Goal: Task Accomplishment & Management: Use online tool/utility

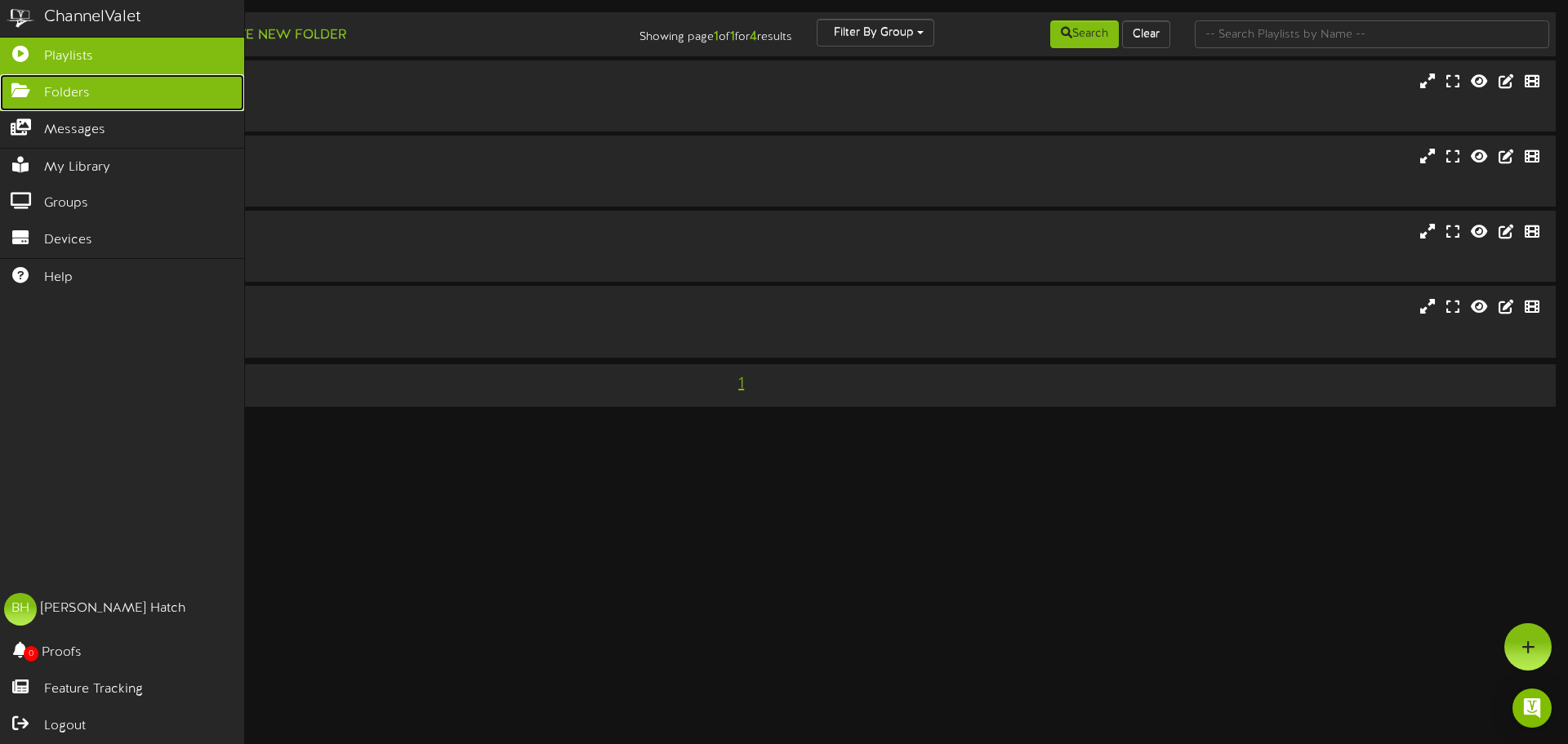
click at [110, 107] on link "Folders" at bounding box center [122, 93] width 244 height 37
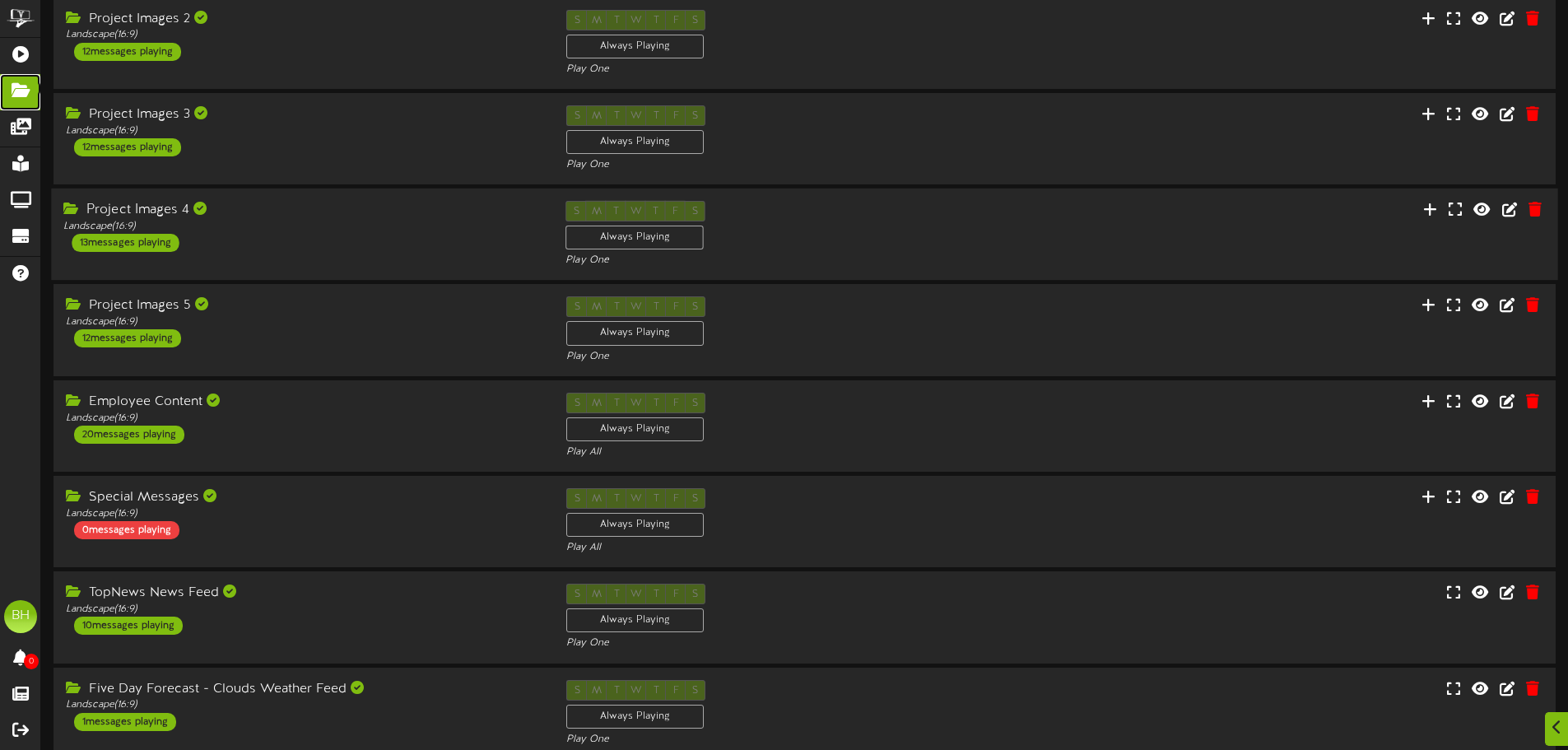
scroll to position [329, 0]
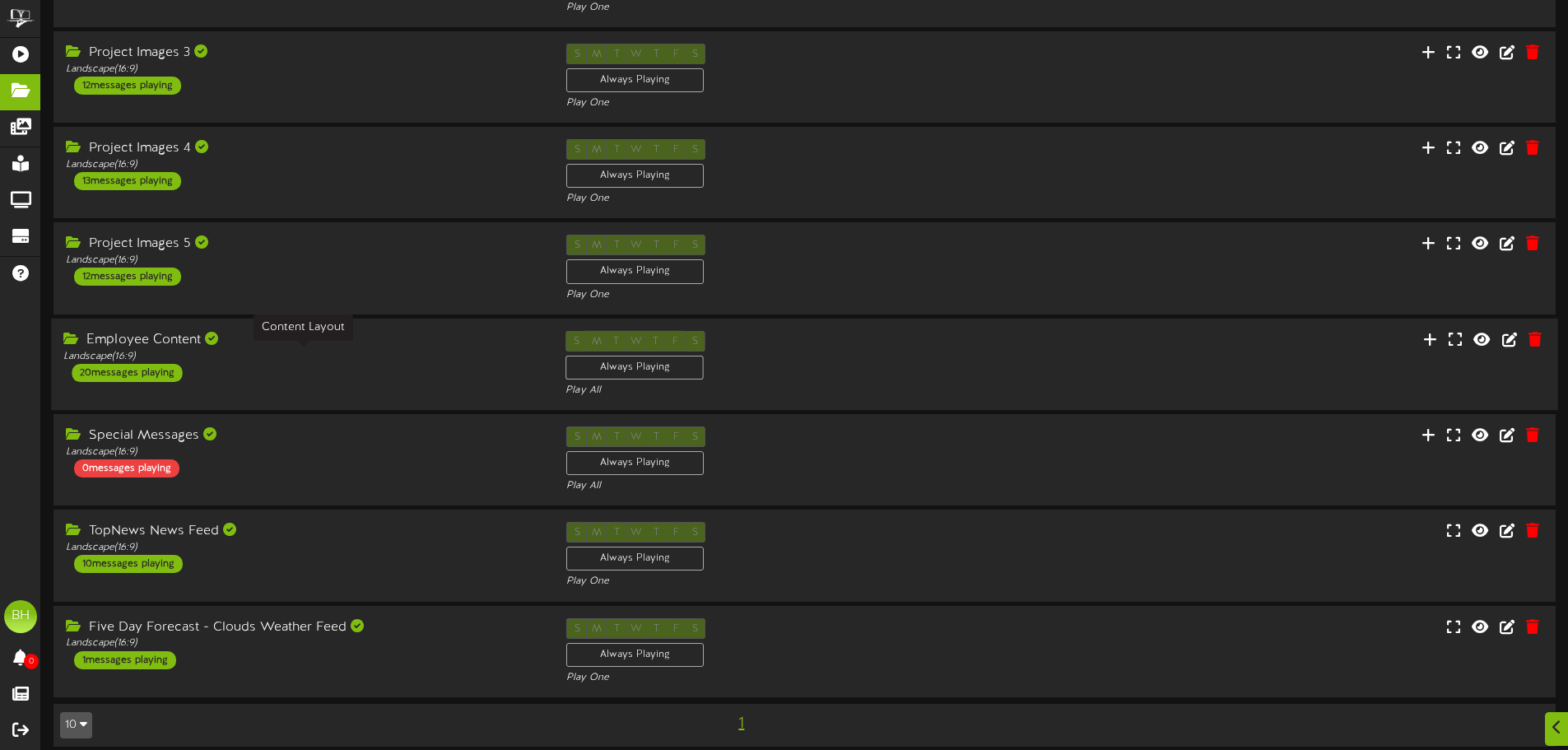
click at [343, 356] on div "Landscape ( 16:9 )" at bounding box center [301, 356] width 477 height 14
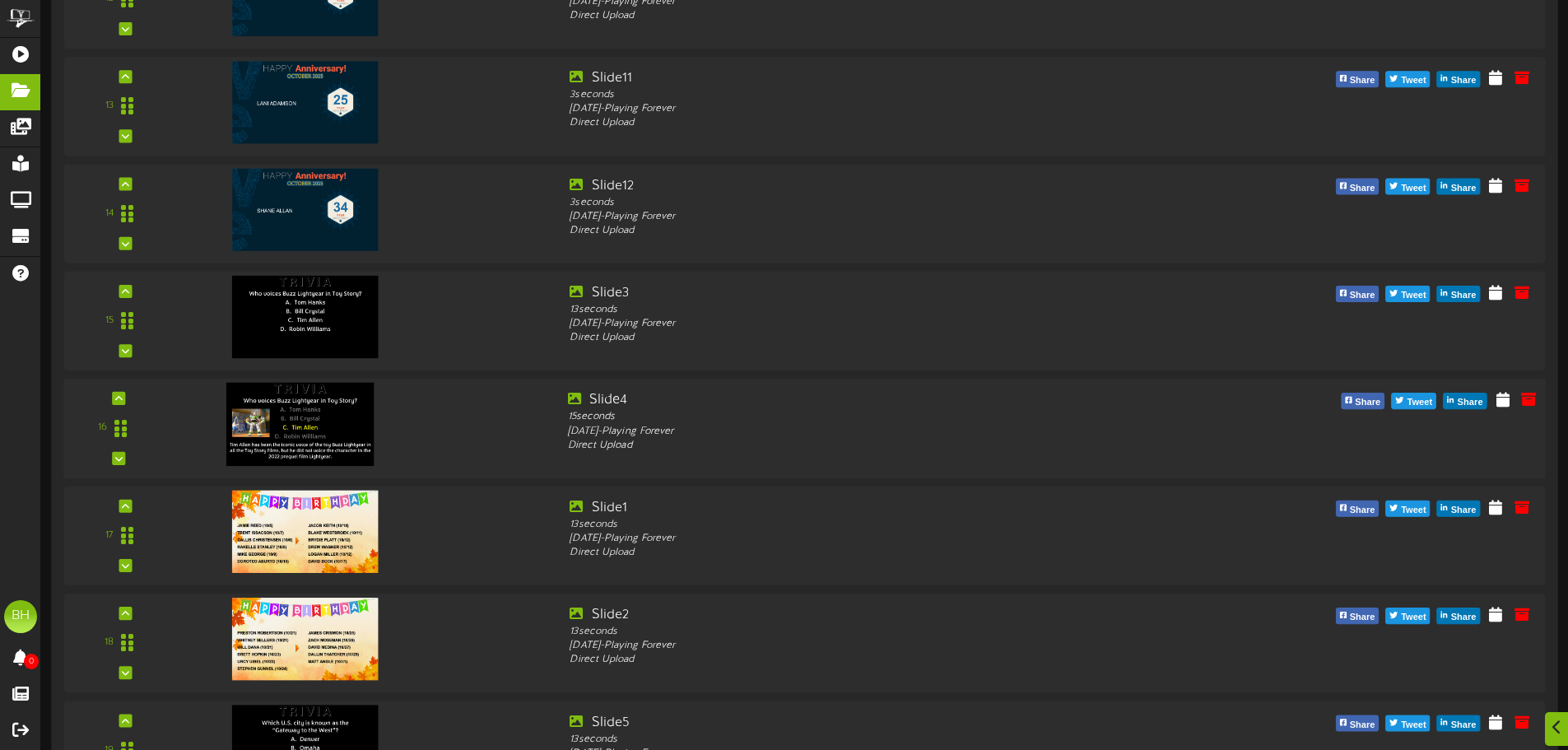
scroll to position [2387, 0]
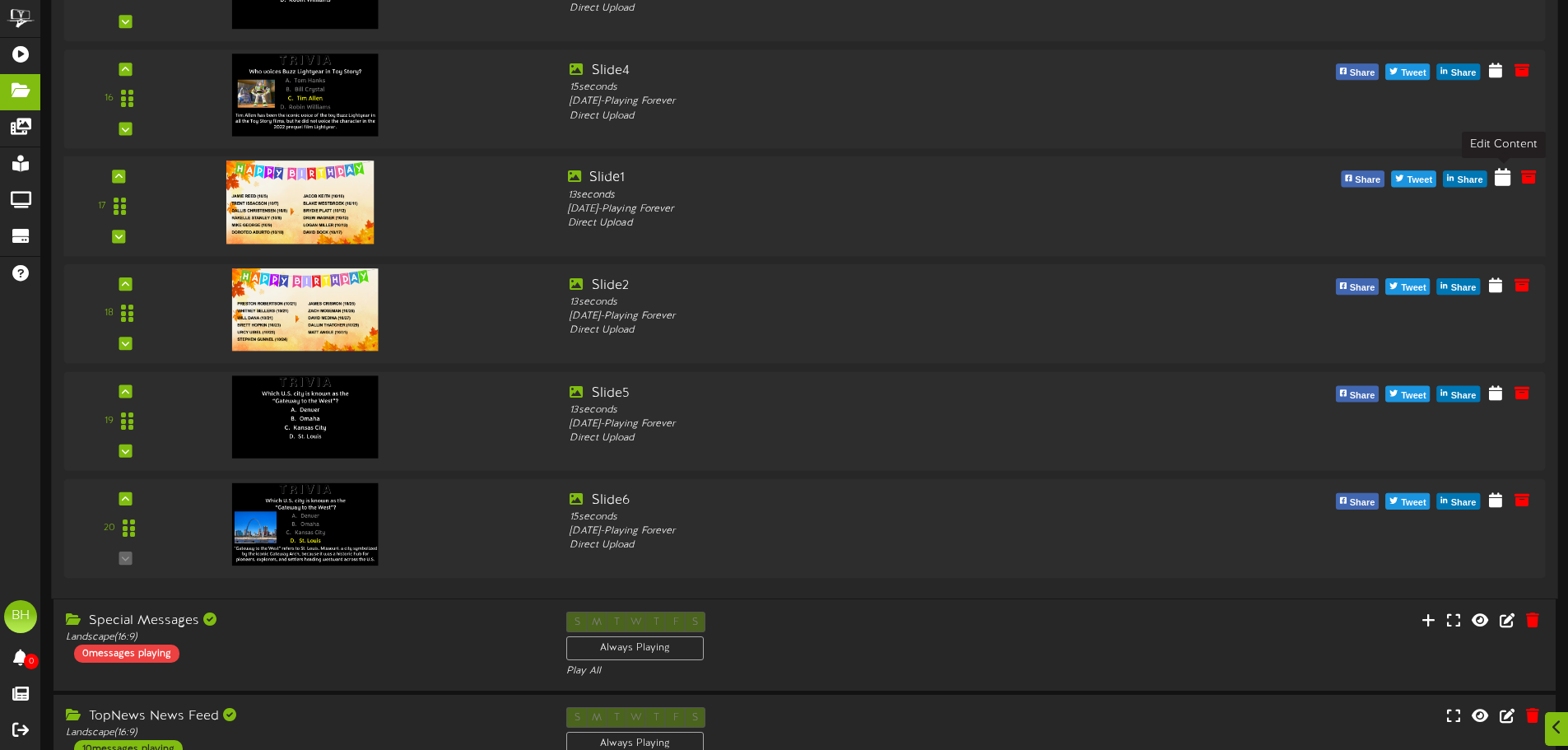
click at [1502, 173] on icon at bounding box center [1503, 177] width 16 height 18
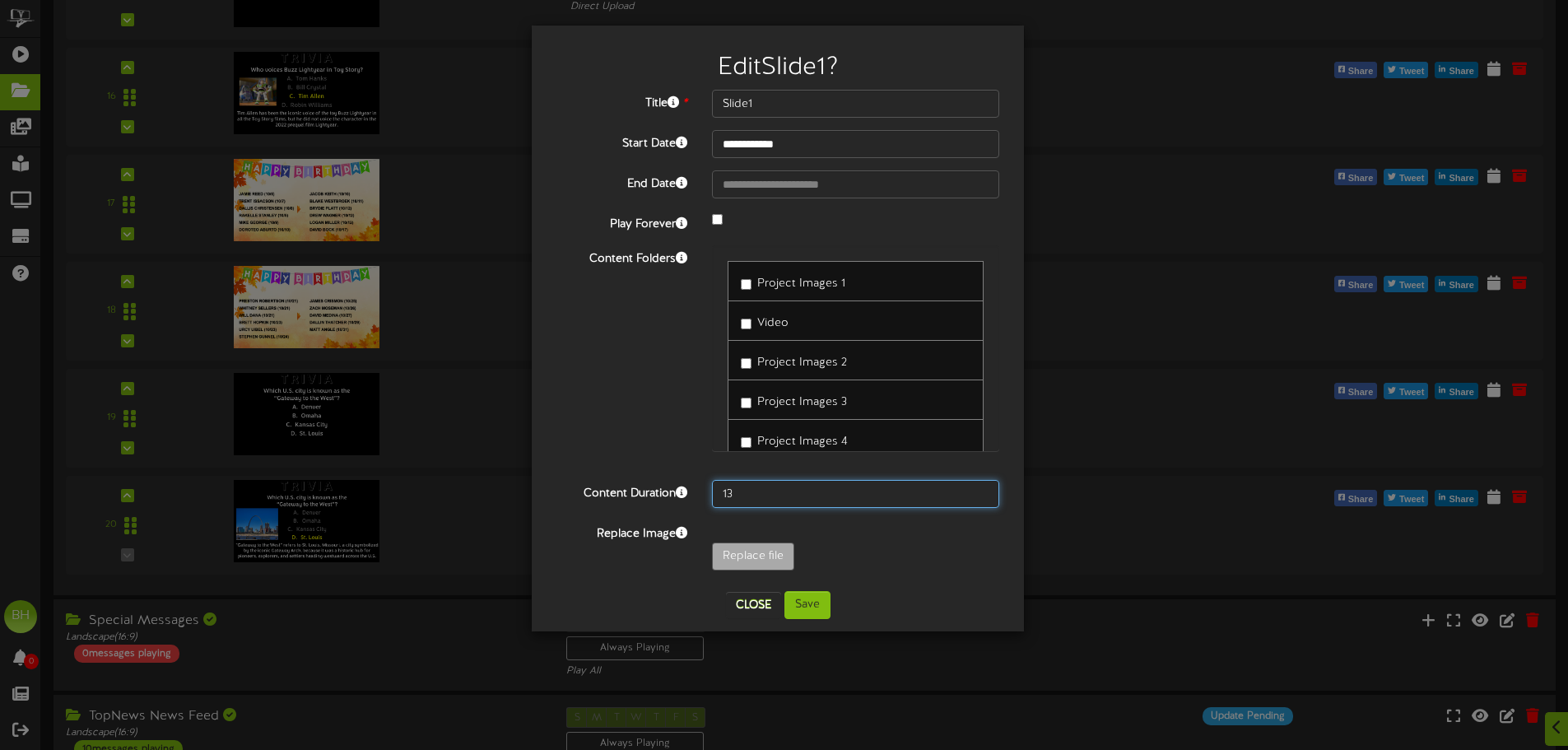
drag, startPoint x: 763, startPoint y: 496, endPoint x: 678, endPoint y: 509, distance: 86.0
click at [684, 509] on div "**********" at bounding box center [778, 334] width 443 height 489
type input "15"
click at [805, 608] on button "Save" at bounding box center [808, 604] width 46 height 28
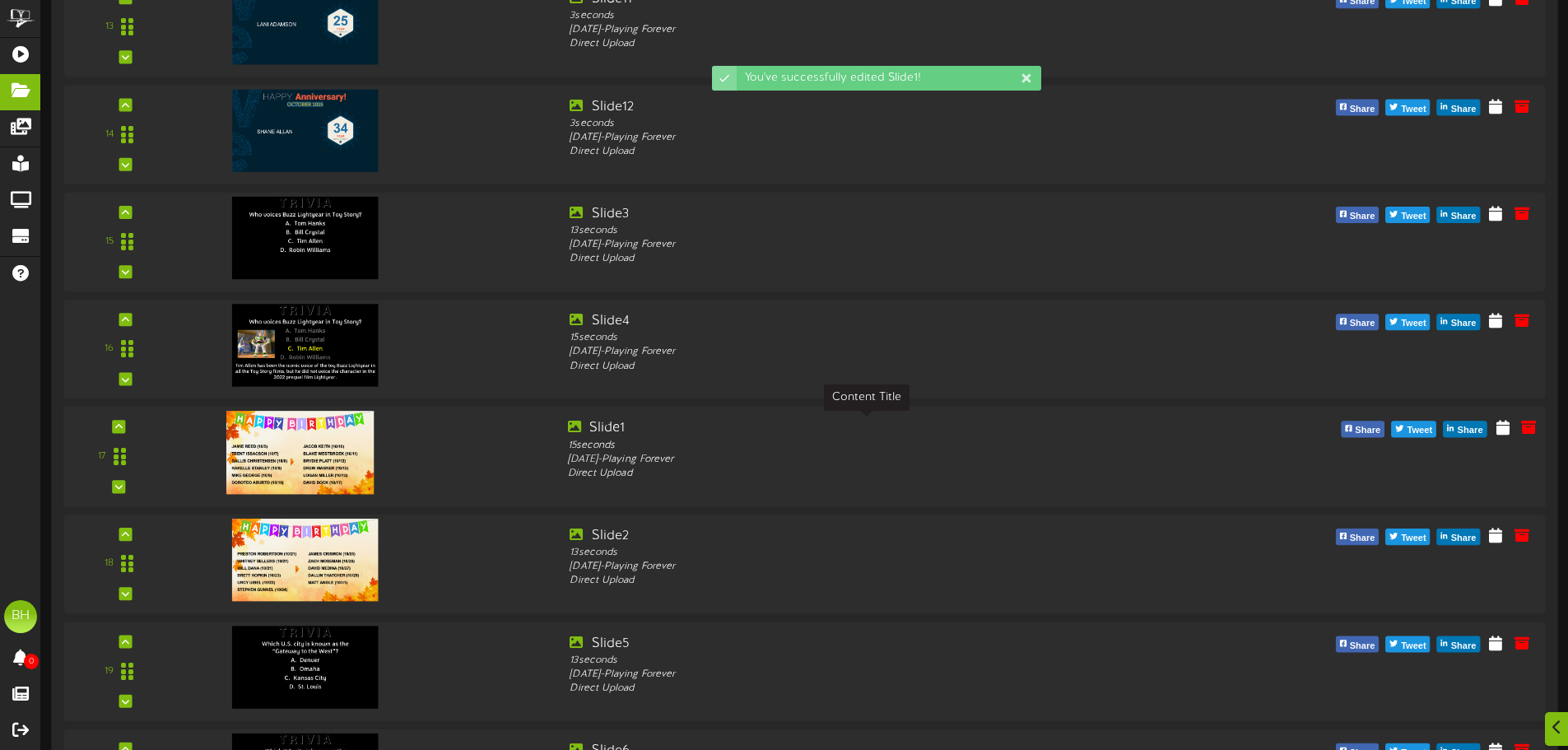
scroll to position [2166, 0]
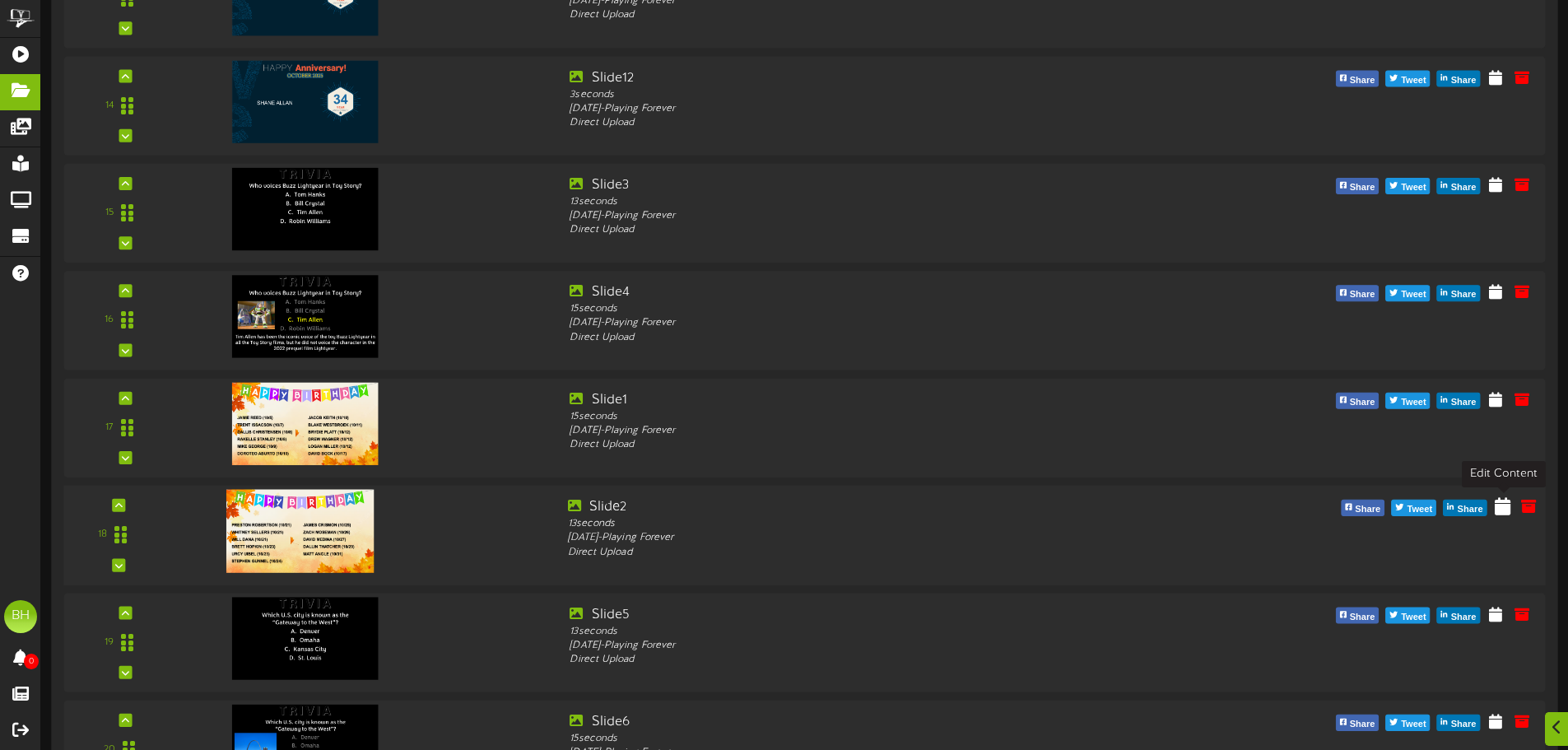
click at [1504, 511] on icon at bounding box center [1503, 505] width 16 height 18
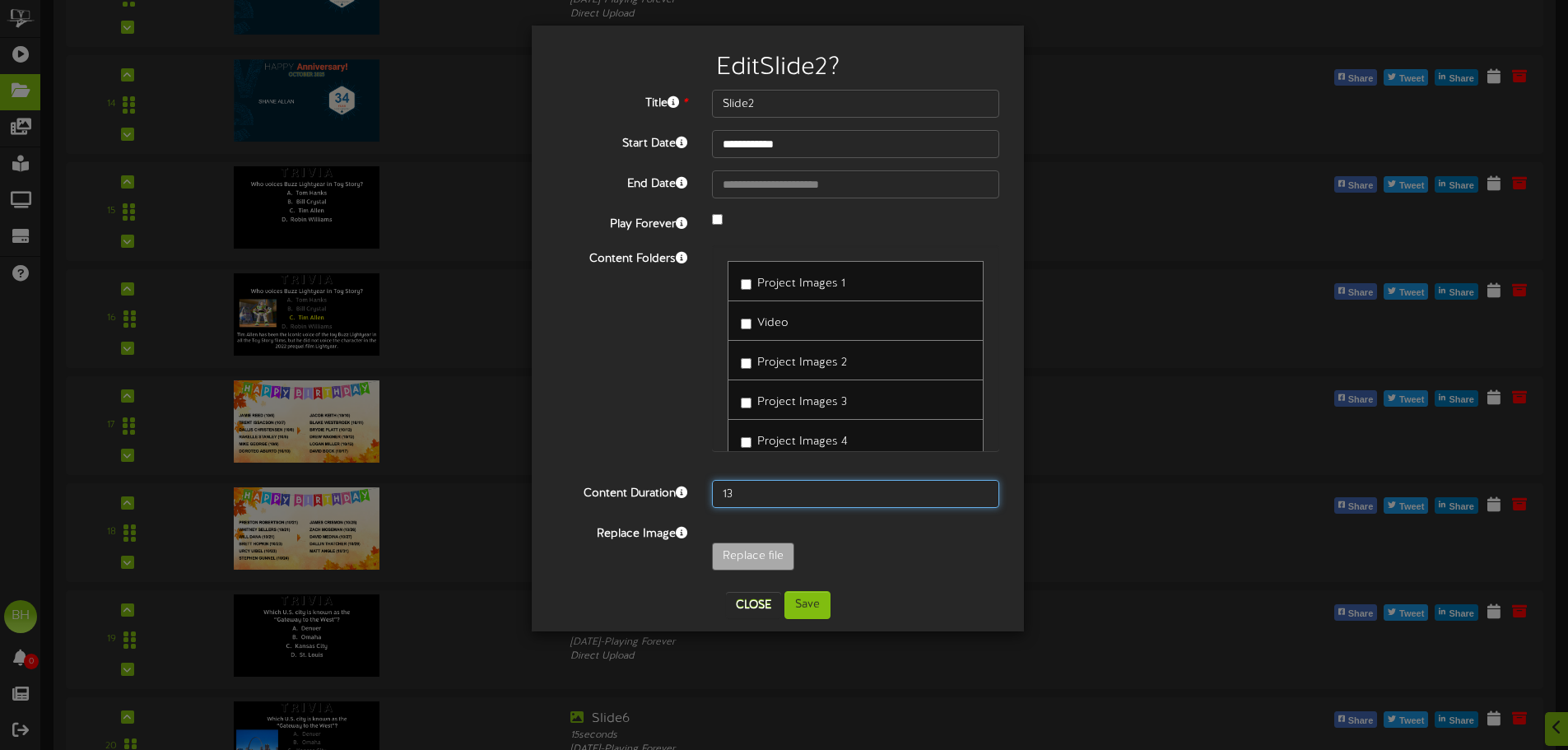
drag, startPoint x: 745, startPoint y: 496, endPoint x: 642, endPoint y: 499, distance: 103.0
click at [644, 499] on div "Content Duration 13" at bounding box center [778, 493] width 468 height 28
type input "15"
click at [806, 602] on button "Save" at bounding box center [808, 604] width 46 height 28
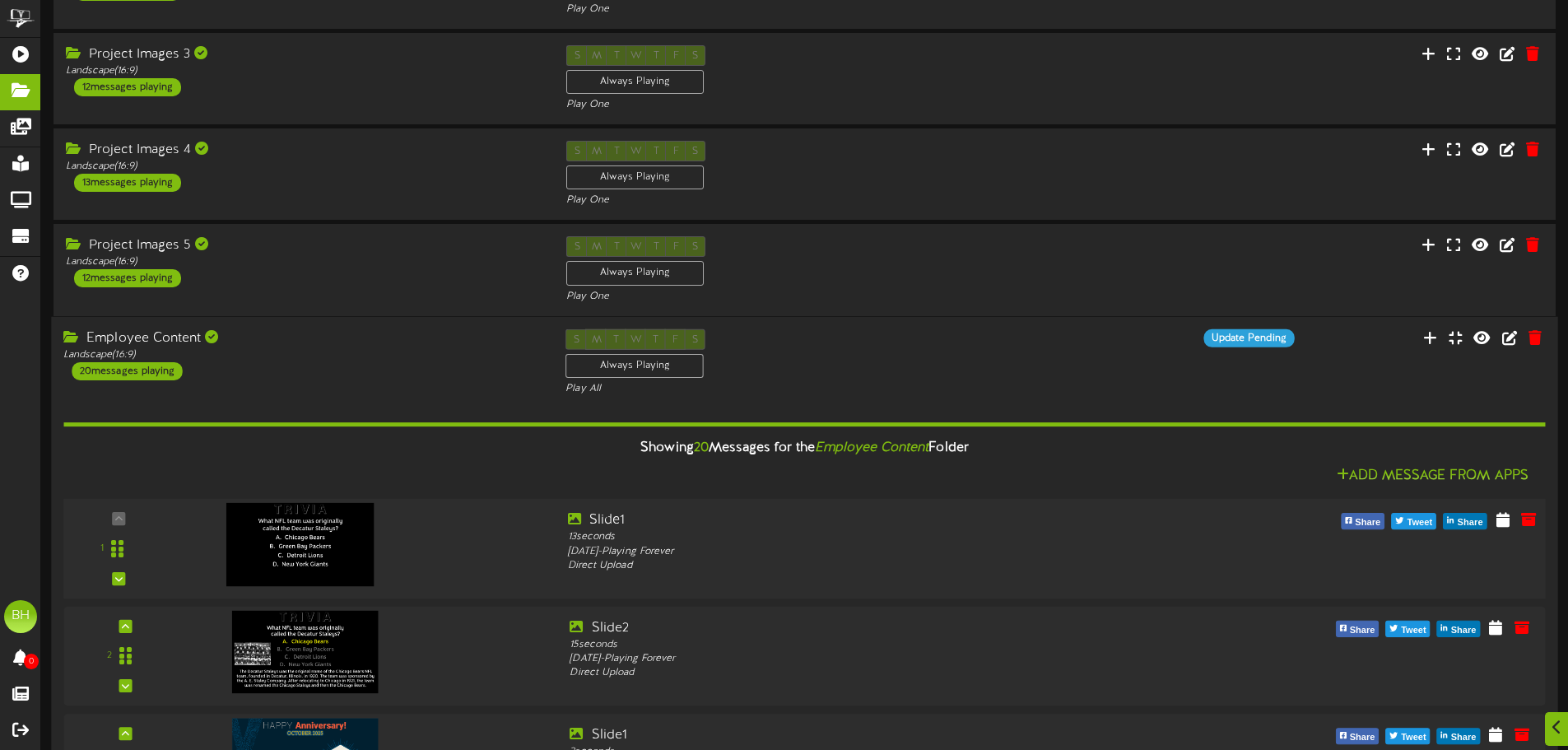
scroll to position [437, 0]
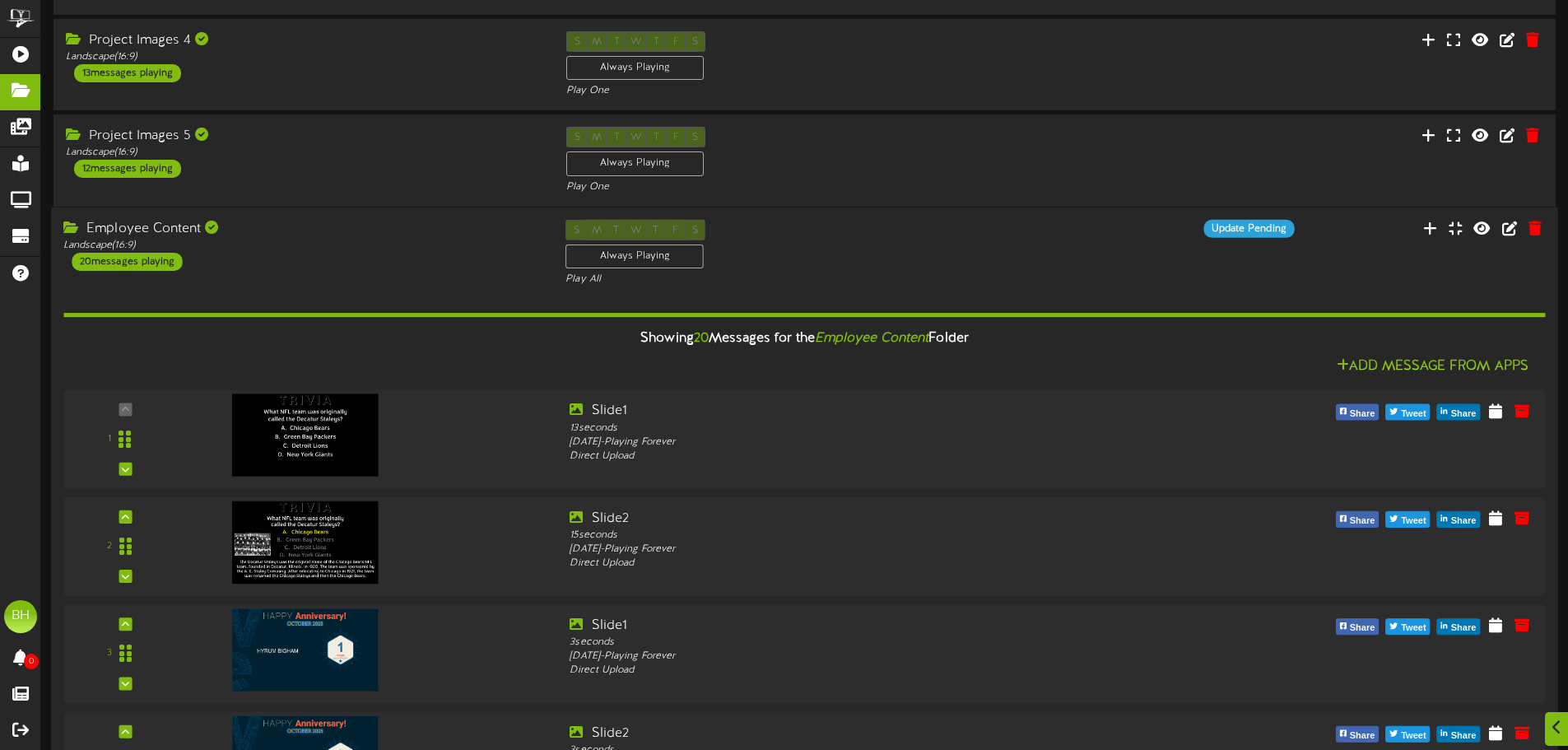
click at [842, 259] on div "S M T W T F S Always Playing Play All" at bounding box center [804, 252] width 502 height 68
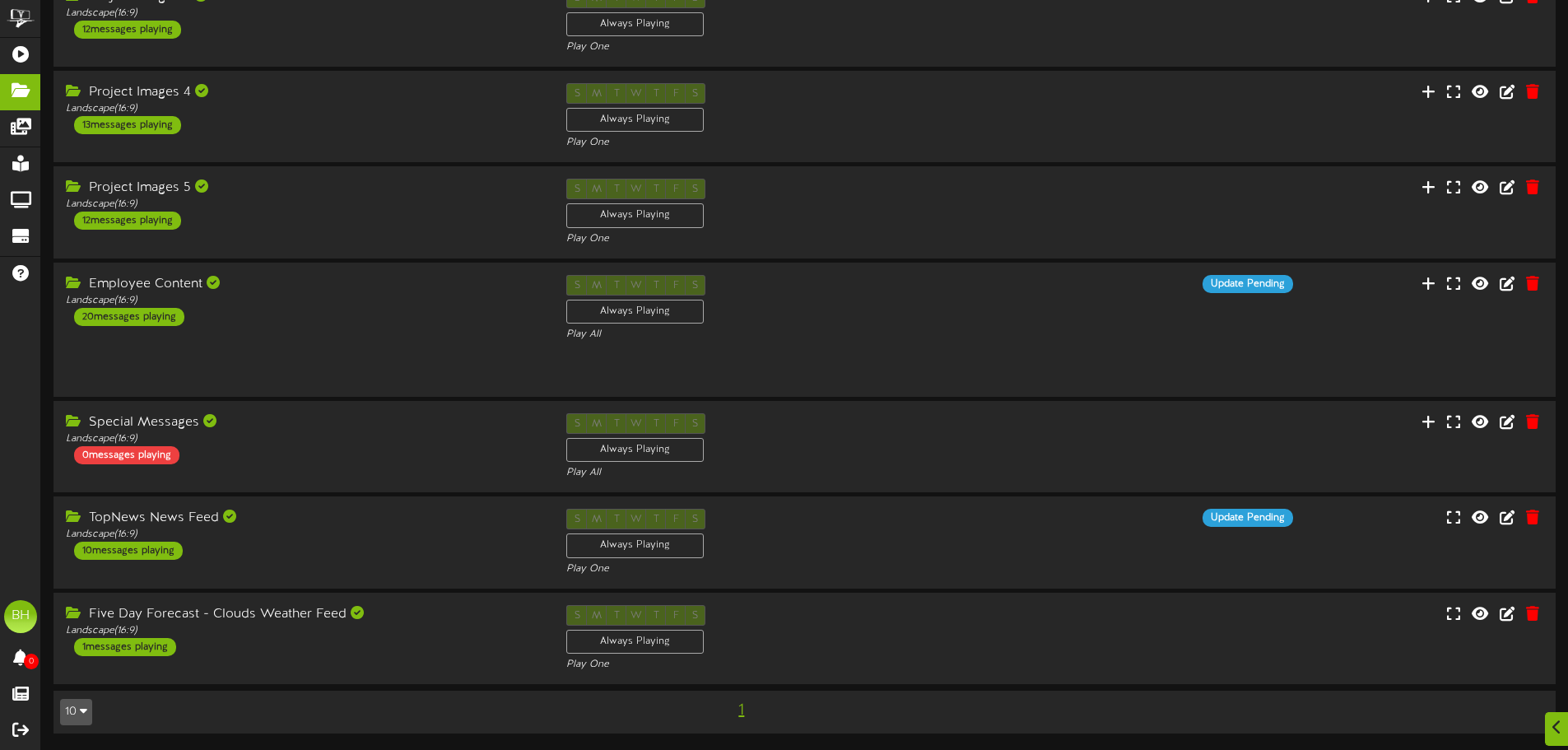
scroll to position [342, 0]
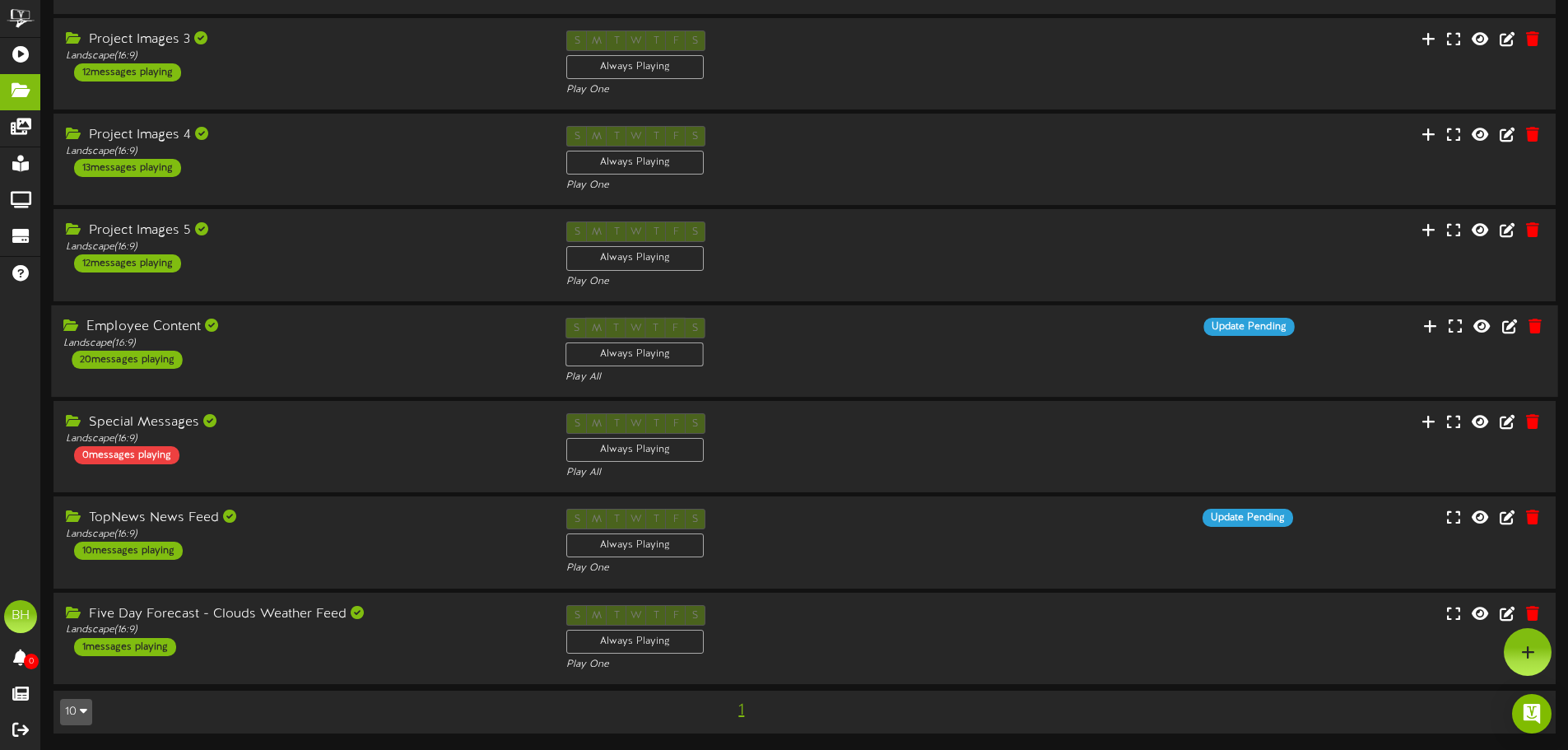
click at [385, 351] on div "Employee Content Landscape ( 16:9 ) 20 messages playing" at bounding box center [301, 342] width 502 height 51
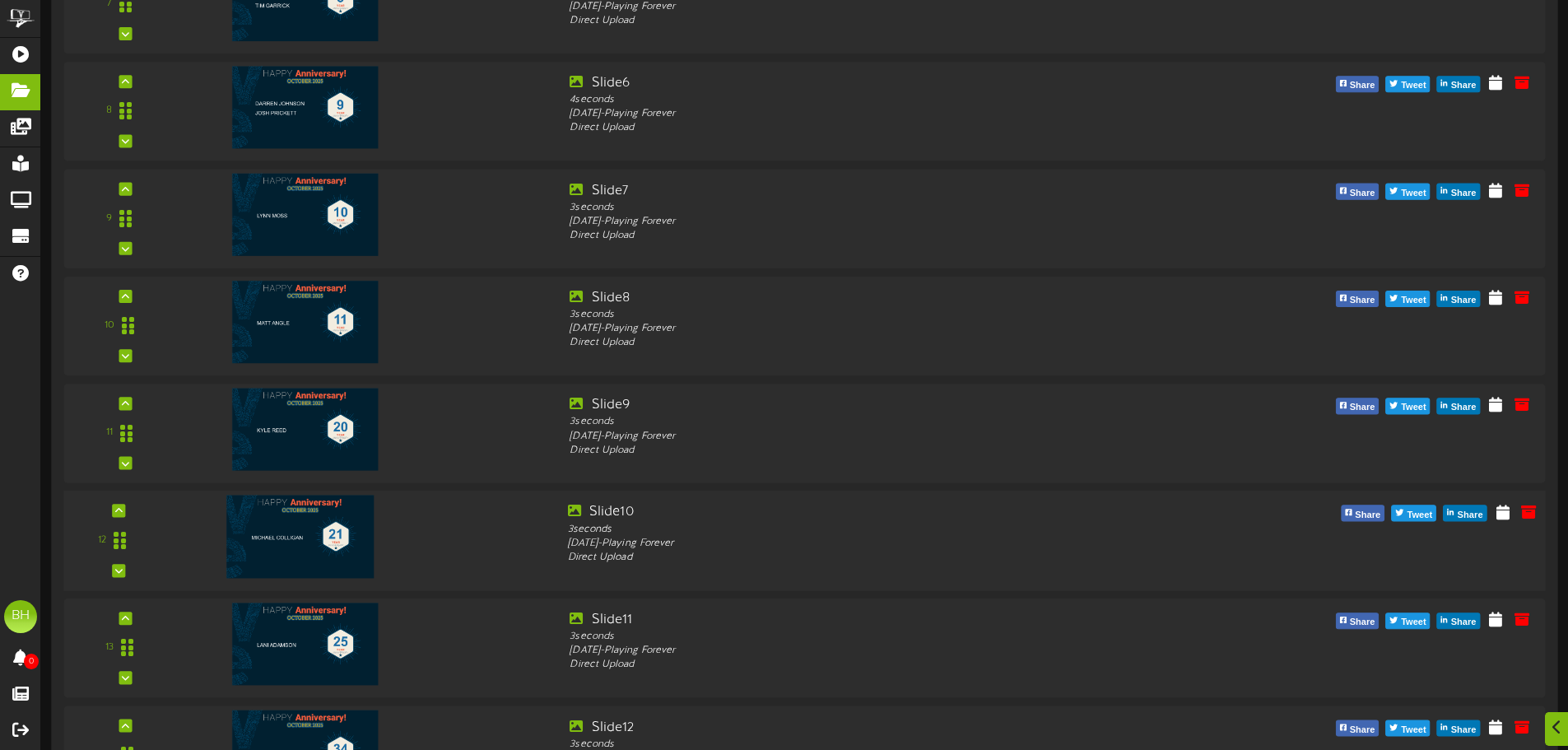
scroll to position [1823, 0]
